Goal: Task Accomplishment & Management: Use online tool/utility

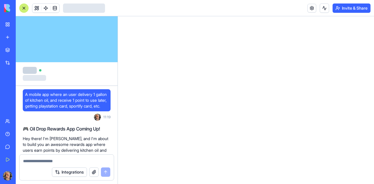
scroll to position [288, 0]
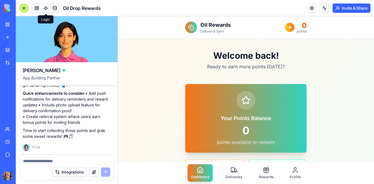
click at [45, 8] on link at bounding box center [45, 8] width 9 height 9
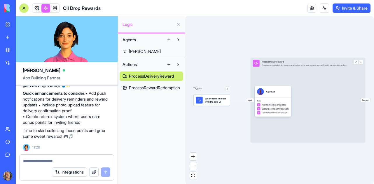
click at [145, 87] on span "ProcessRewardRedemption" at bounding box center [154, 88] width 51 height 6
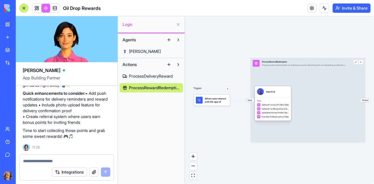
click at [273, 106] on span "GetItemFromUserProfilesTable" at bounding box center [274, 105] width 27 height 3
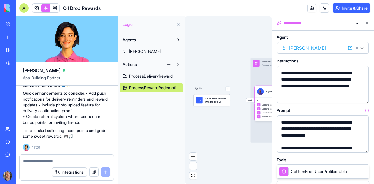
click at [216, 68] on div "Triggers When users interact with the app UI Input ProcessRewardRedemption Proc…" at bounding box center [228, 100] width 87 height 168
